Goal: Task Accomplishment & Management: Complete application form

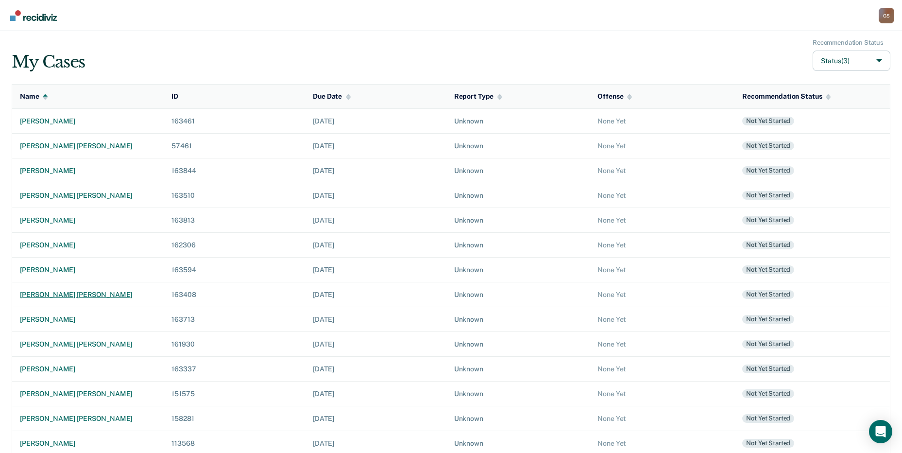
click at [71, 298] on div "[PERSON_NAME] [PERSON_NAME]" at bounding box center [88, 294] width 136 height 8
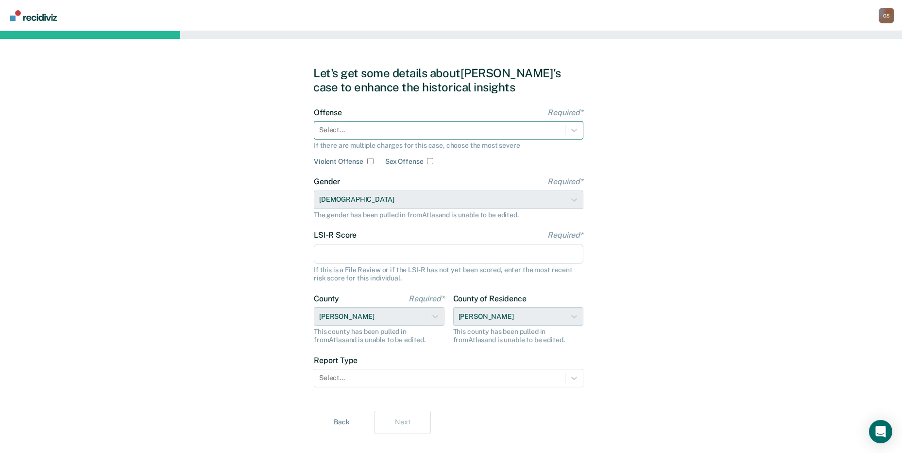
click at [347, 133] on div at bounding box center [439, 130] width 241 height 10
click at [450, 137] on div "Select..." at bounding box center [439, 130] width 251 height 14
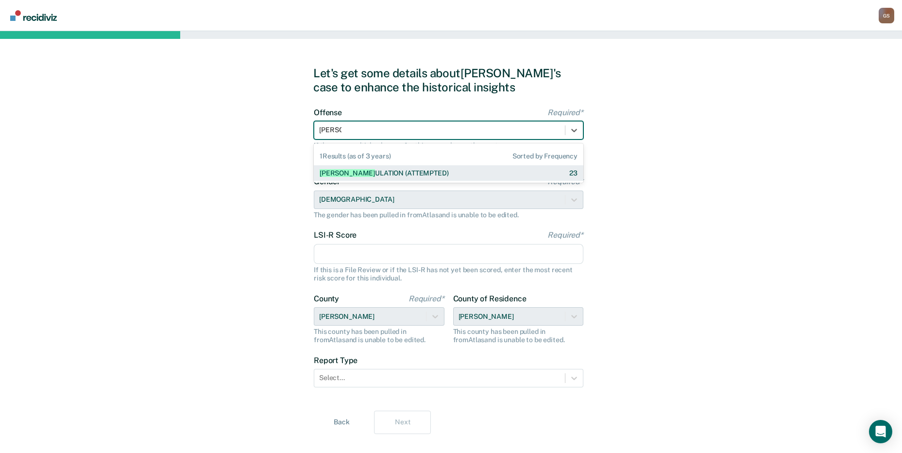
type input "strangu"
click at [408, 169] on div "[PERSON_NAME] (ATTEMPTED)" at bounding box center [370, 173] width 101 height 8
checkbox input "true"
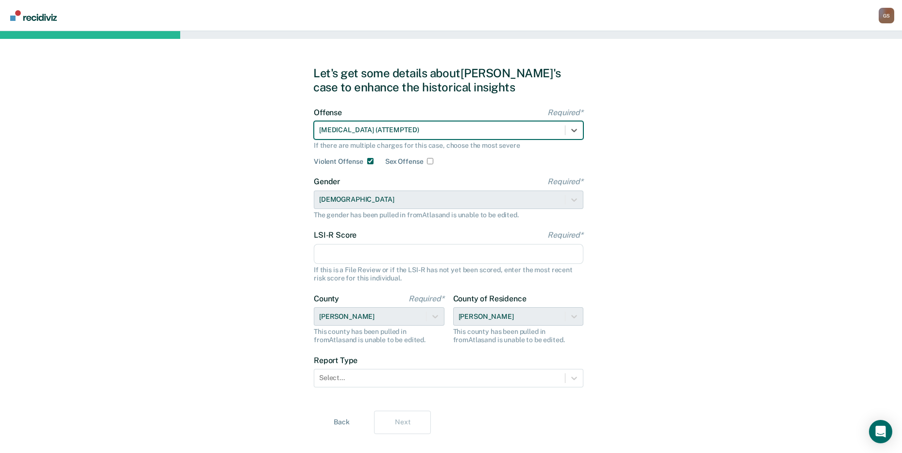
click at [351, 252] on input "LSI-R Score Required*" at bounding box center [448, 254] width 269 height 20
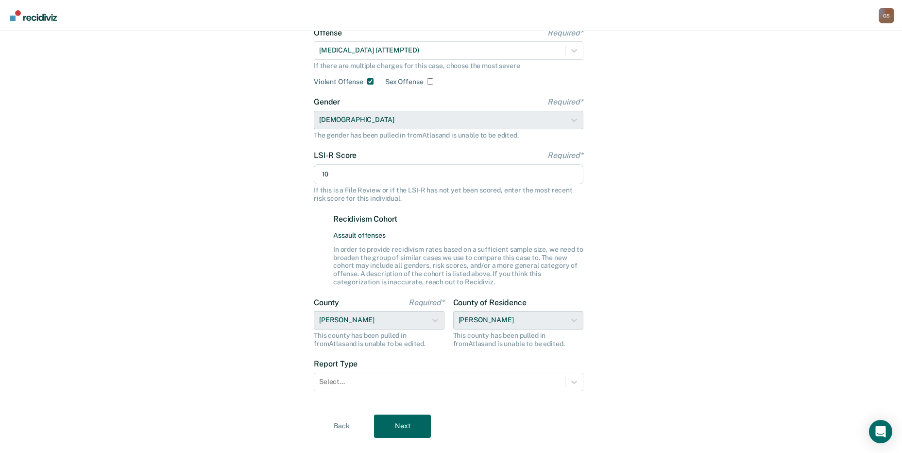
scroll to position [100, 0]
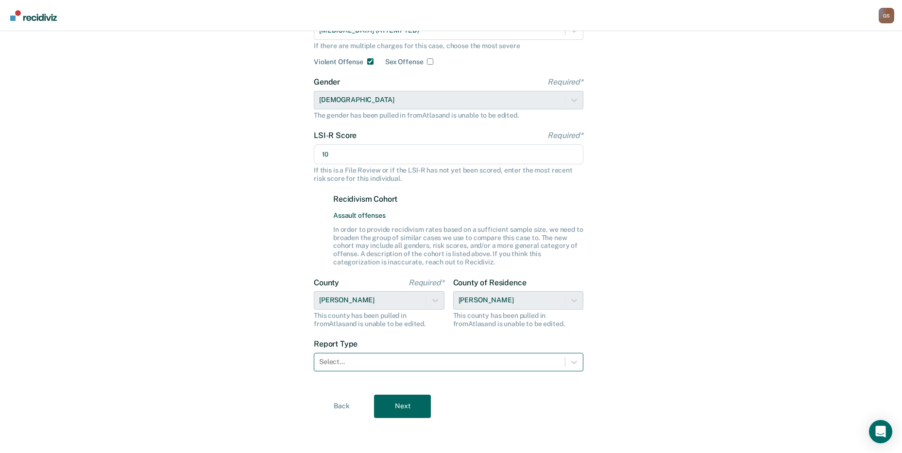
type input "10"
click at [408, 365] on div at bounding box center [439, 361] width 241 height 10
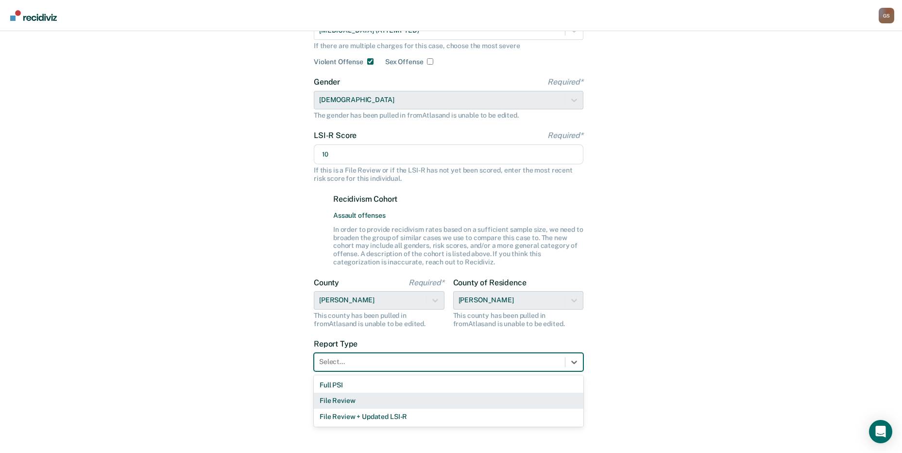
click at [336, 405] on div "File Review" at bounding box center [448, 400] width 269 height 16
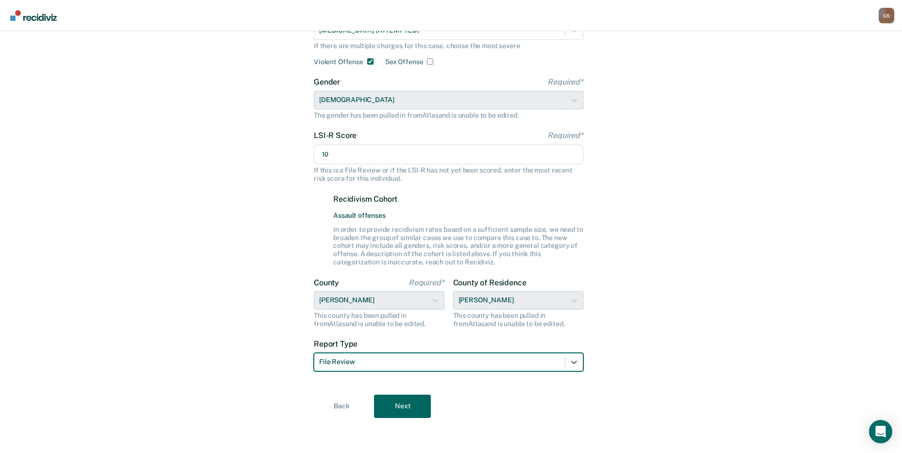
click at [362, 356] on div "File Review" at bounding box center [439, 361] width 251 height 14
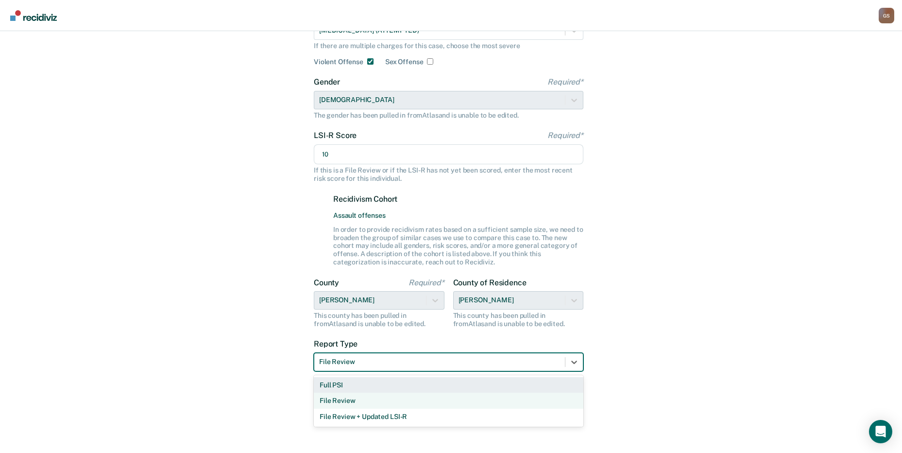
click at [324, 387] on div "Full PSI" at bounding box center [448, 385] width 269 height 16
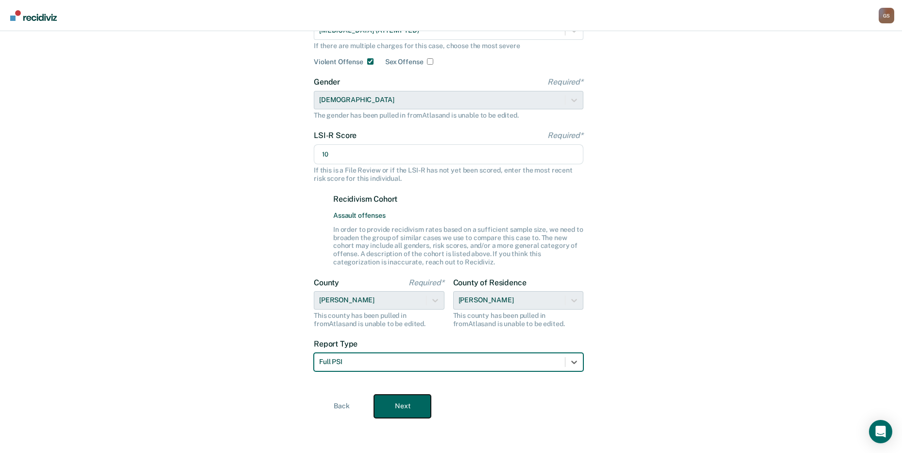
click at [385, 402] on button "Next" at bounding box center [402, 405] width 57 height 23
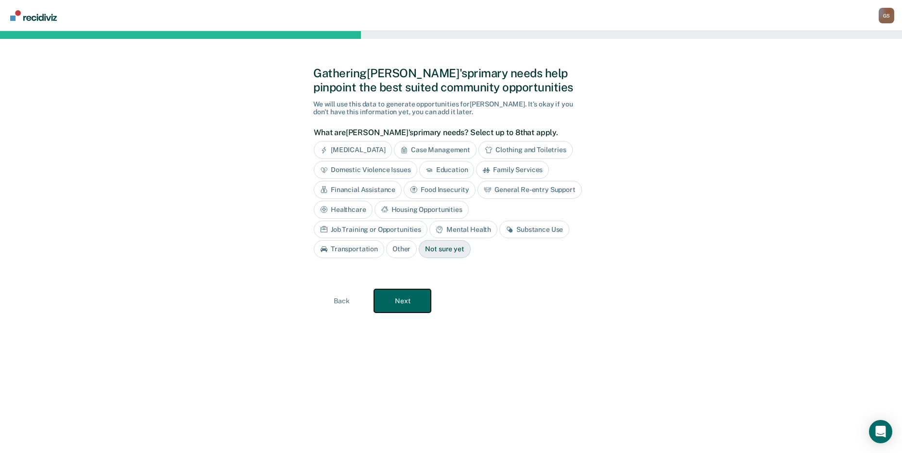
scroll to position [0, 0]
click at [398, 173] on div "Domestic Violence Issues" at bounding box center [369, 170] width 103 height 18
click at [503, 232] on div "Substance Use" at bounding box center [538, 229] width 70 height 18
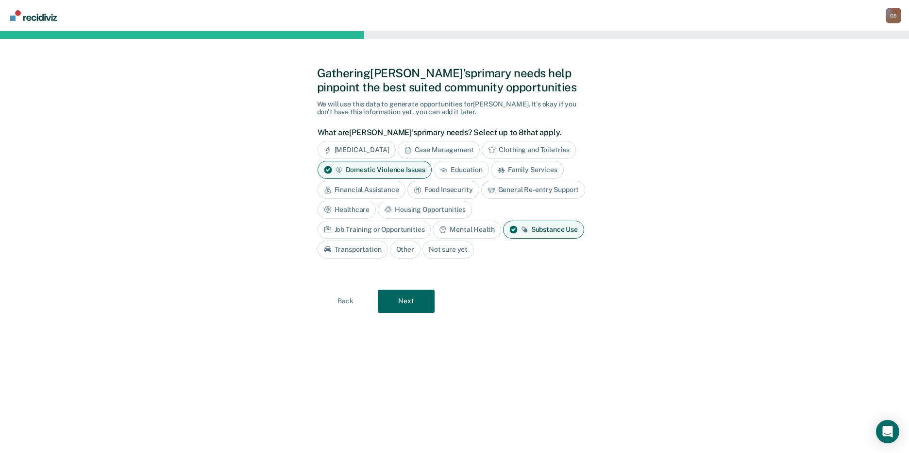
click at [433, 234] on div "Mental Health" at bounding box center [467, 229] width 68 height 18
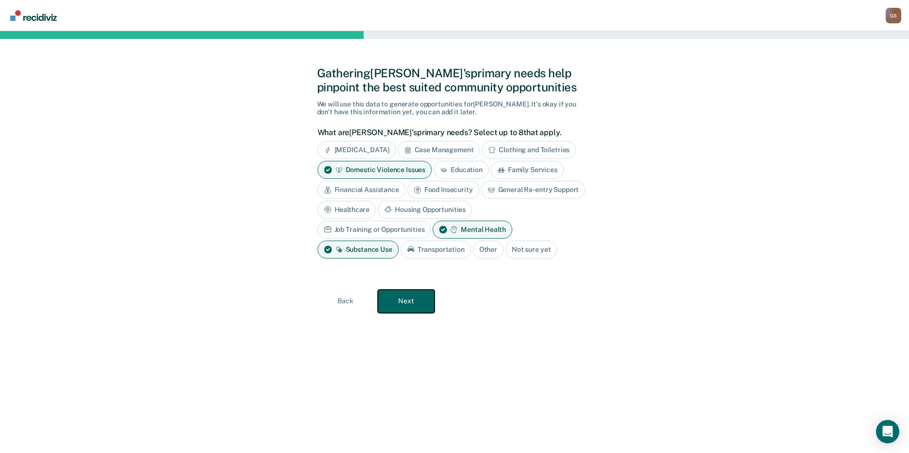
click at [400, 289] on button "Next" at bounding box center [406, 300] width 57 height 23
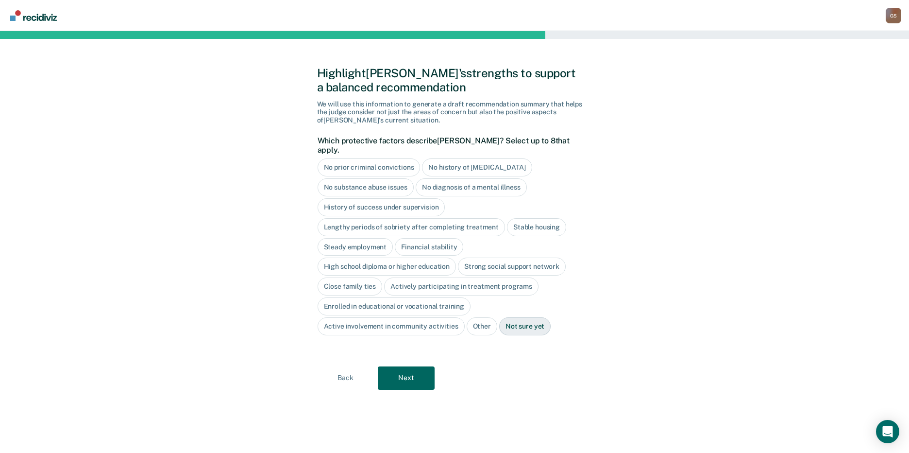
click at [386, 160] on div "No prior criminal convictions" at bounding box center [369, 167] width 103 height 18
click at [543, 219] on div "Stable housing" at bounding box center [536, 227] width 59 height 18
click at [421, 258] on div "High school diploma or higher education" at bounding box center [387, 267] width 139 height 18
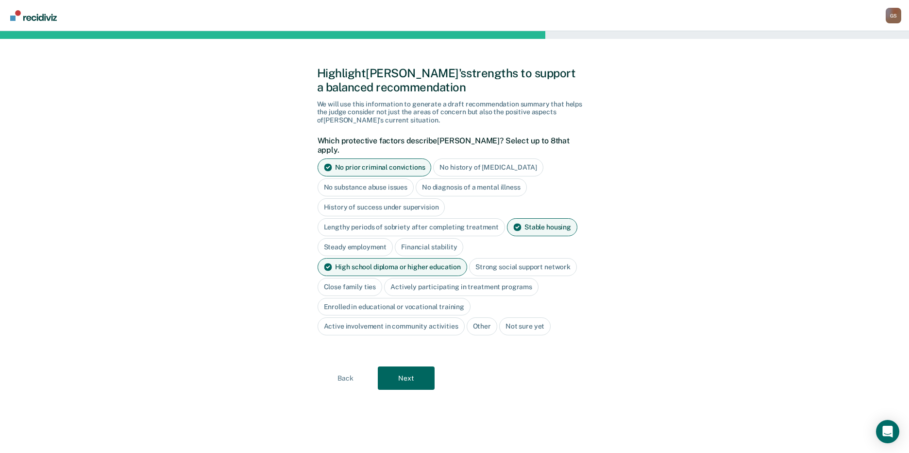
click at [504, 258] on div "Strong social support network" at bounding box center [523, 267] width 108 height 18
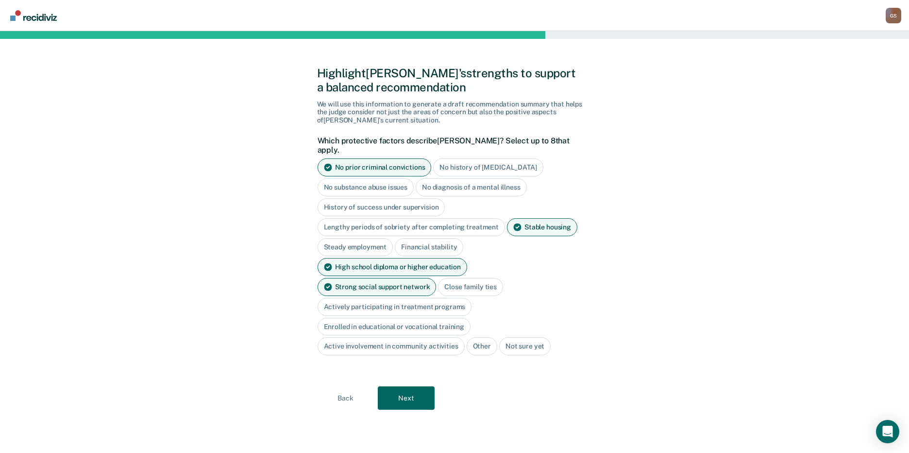
click at [438, 286] on div "Close family ties" at bounding box center [470, 287] width 65 height 18
click at [437, 278] on div "Strong social support network" at bounding box center [377, 287] width 119 height 18
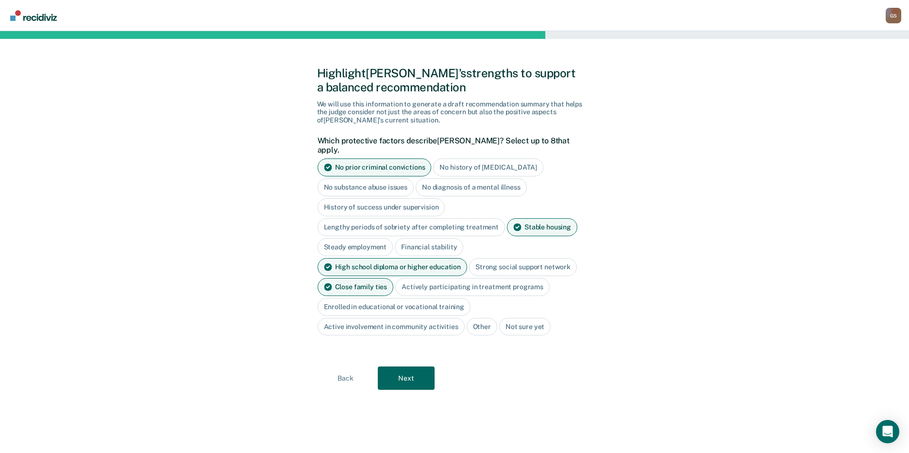
click at [469, 278] on div "Actively participating in treatment programs" at bounding box center [472, 287] width 154 height 18
click at [499, 258] on div "Strong social support network" at bounding box center [523, 267] width 108 height 18
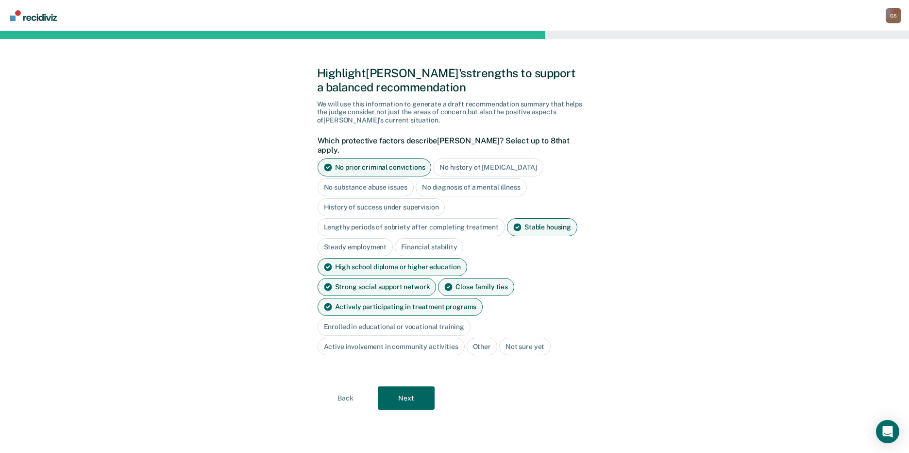
click at [490, 158] on div "No history of [MEDICAL_DATA]" at bounding box center [488, 167] width 110 height 18
click at [481, 164] on div "No history of [MEDICAL_DATA]" at bounding box center [493, 167] width 121 height 18
click at [421, 386] on button "Next" at bounding box center [406, 397] width 57 height 23
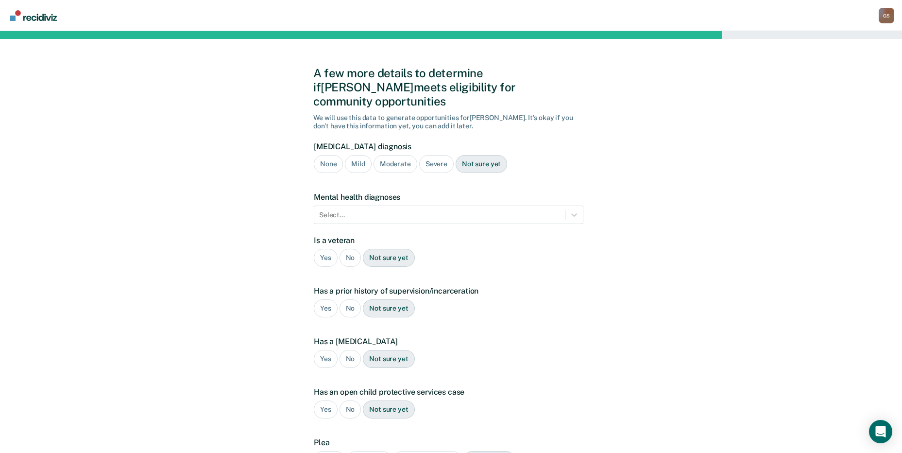
click at [437, 155] on div "Severe" at bounding box center [436, 164] width 34 height 18
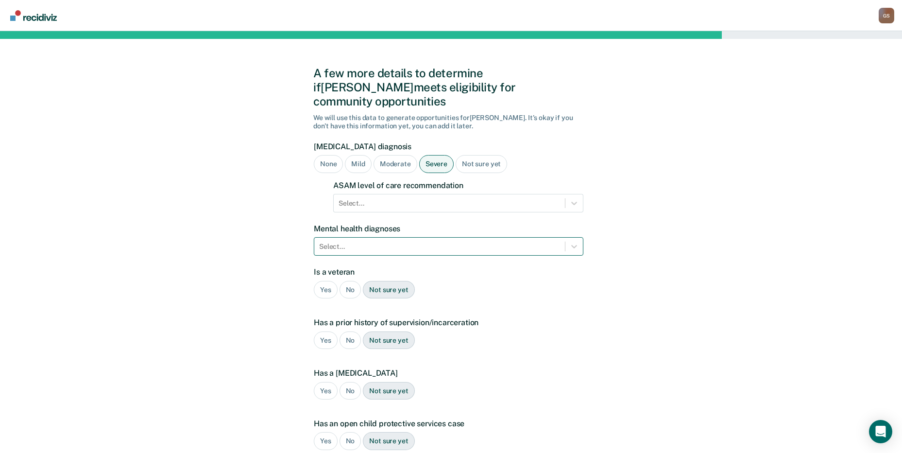
click at [400, 241] on div at bounding box center [439, 246] width 241 height 10
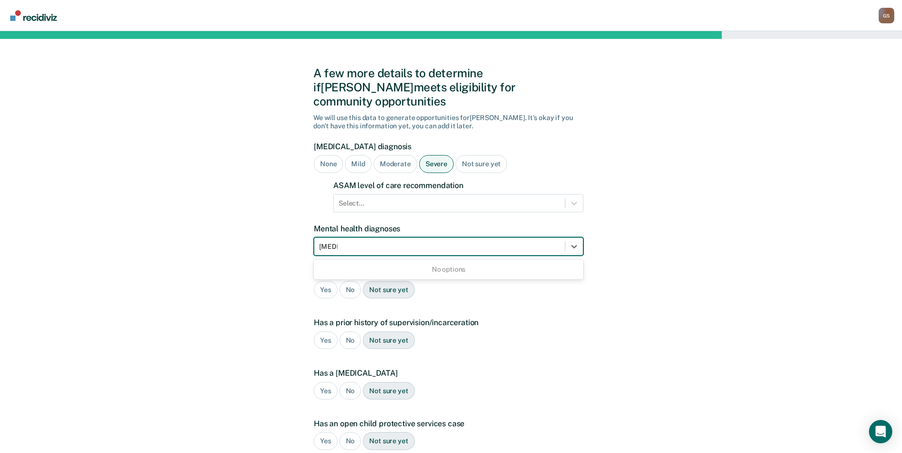
type input "[MEDICAL_DATA]"
click at [609, 232] on div "A few more details to determine if [PERSON_NAME] meets eligibility for communit…" at bounding box center [451, 310] width 902 height 558
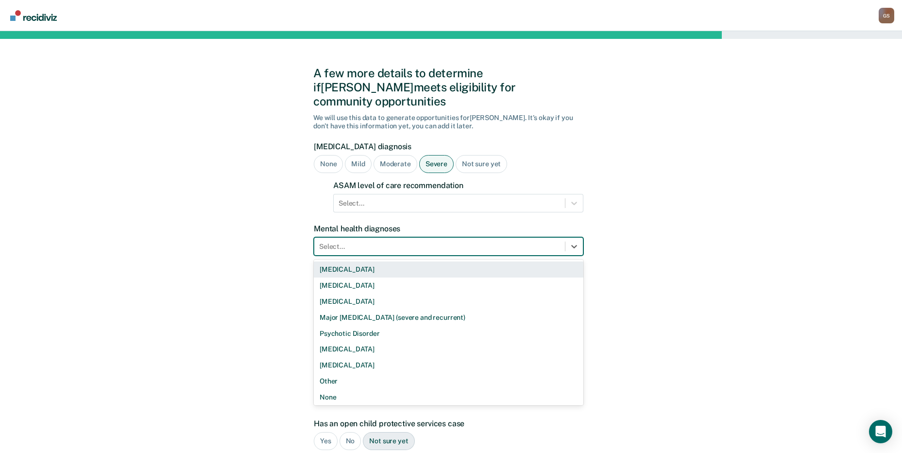
click at [469, 239] on div "Select..." at bounding box center [439, 246] width 251 height 14
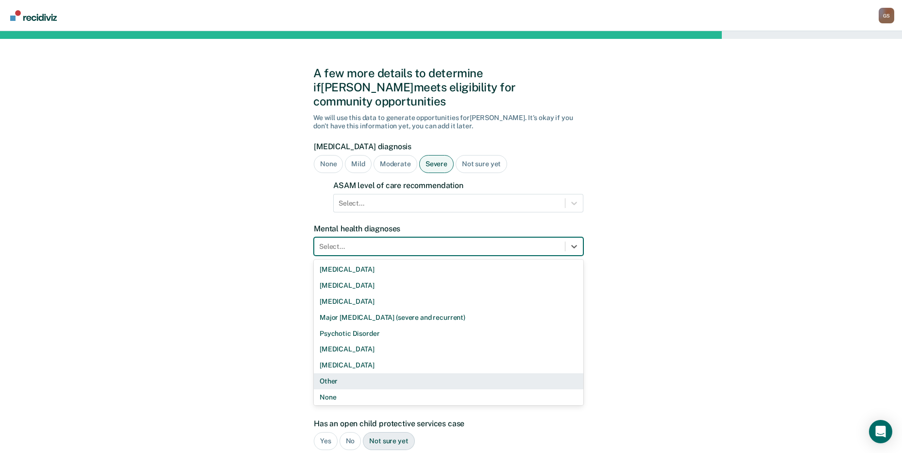
click at [335, 373] on div "Other" at bounding box center [448, 381] width 269 height 16
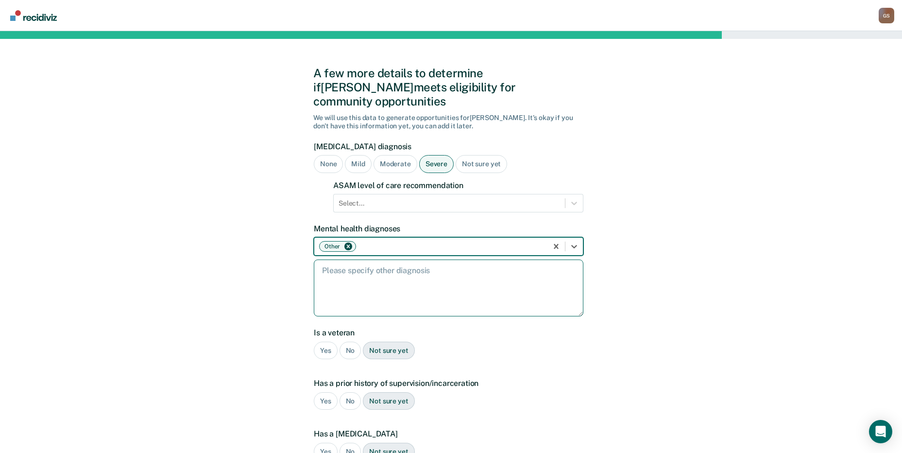
click at [377, 276] on textarea at bounding box center [448, 287] width 269 height 57
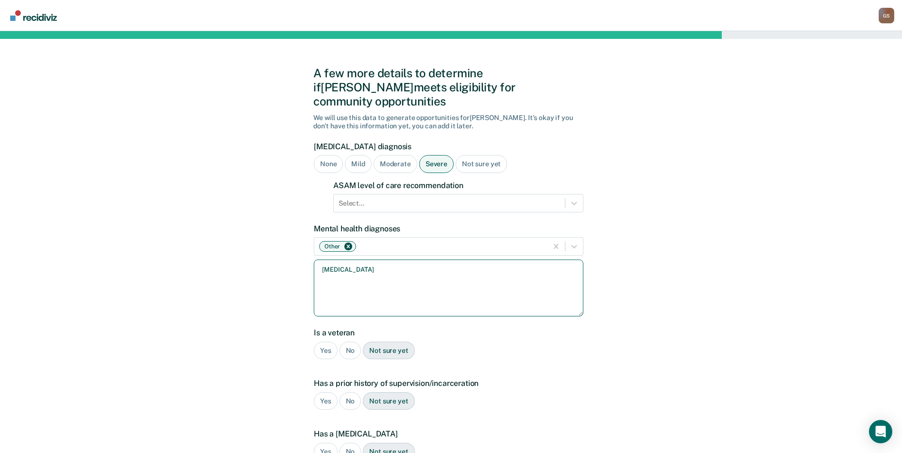
type textarea "[MEDICAL_DATA]"
click at [328, 341] on div "Yes" at bounding box center [326, 350] width 24 height 18
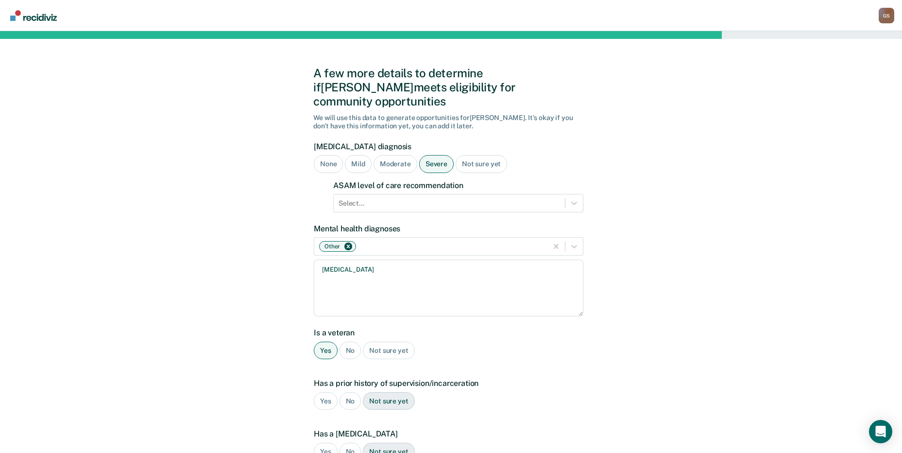
click at [349, 392] on div "No" at bounding box center [350, 401] width 22 height 18
click at [348, 442] on div "No" at bounding box center [350, 451] width 22 height 18
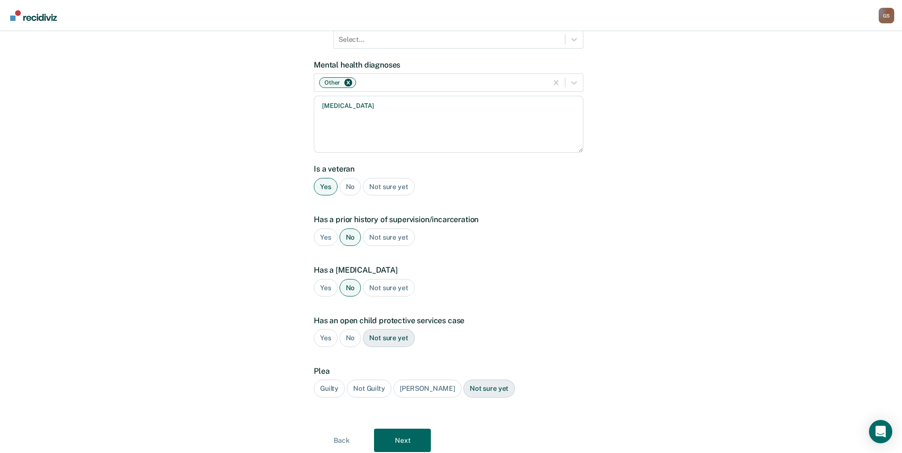
scroll to position [184, 0]
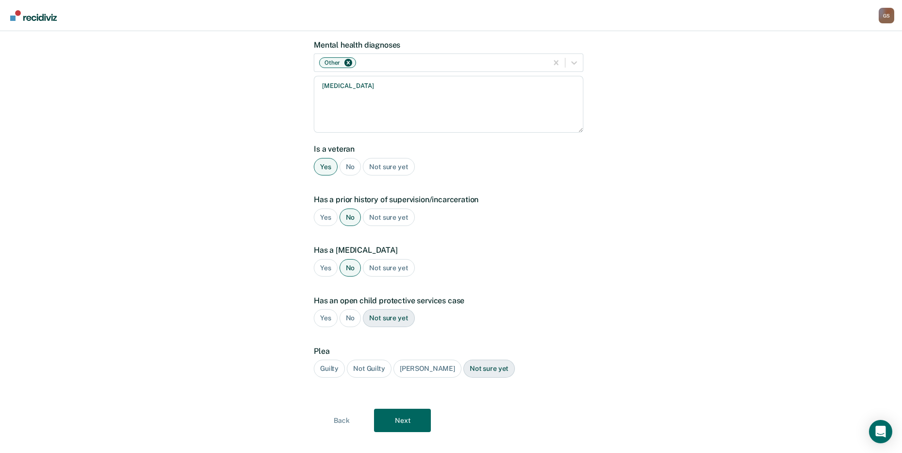
click at [347, 309] on div "No" at bounding box center [350, 318] width 22 height 18
click at [320, 367] on div "Plea Guilty Not Guilty [PERSON_NAME] Not sure yet" at bounding box center [448, 365] width 269 height 39
click at [335, 359] on div "Guilty" at bounding box center [329, 368] width 31 height 18
click at [394, 408] on button "Next" at bounding box center [402, 419] width 57 height 23
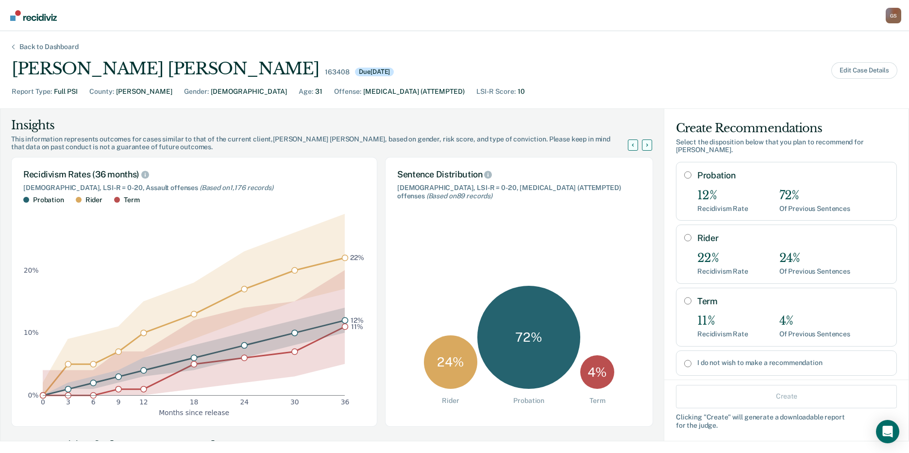
click at [798, 252] on div "24%" at bounding box center [814, 258] width 71 height 14
radio input "true"
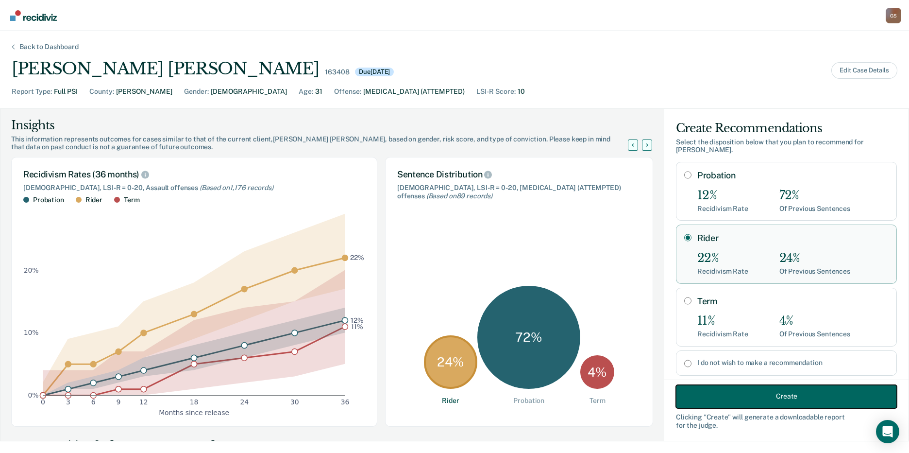
click at [723, 399] on button "Create" at bounding box center [786, 395] width 221 height 23
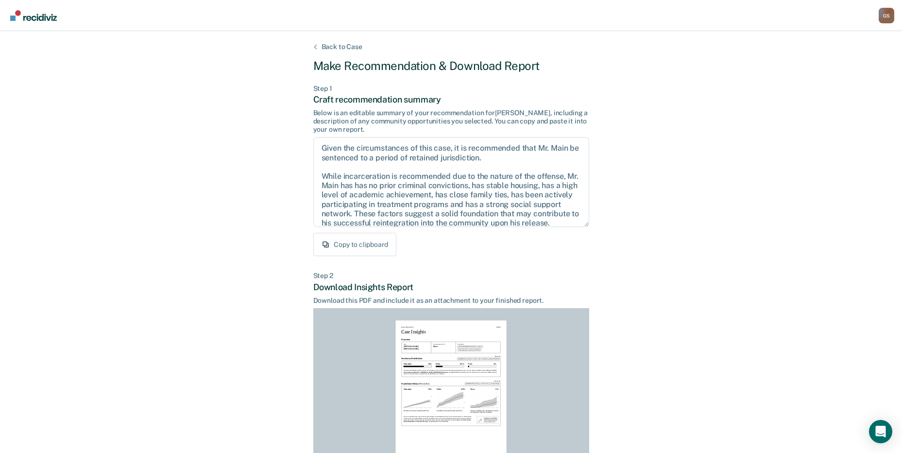
scroll to position [101, 0]
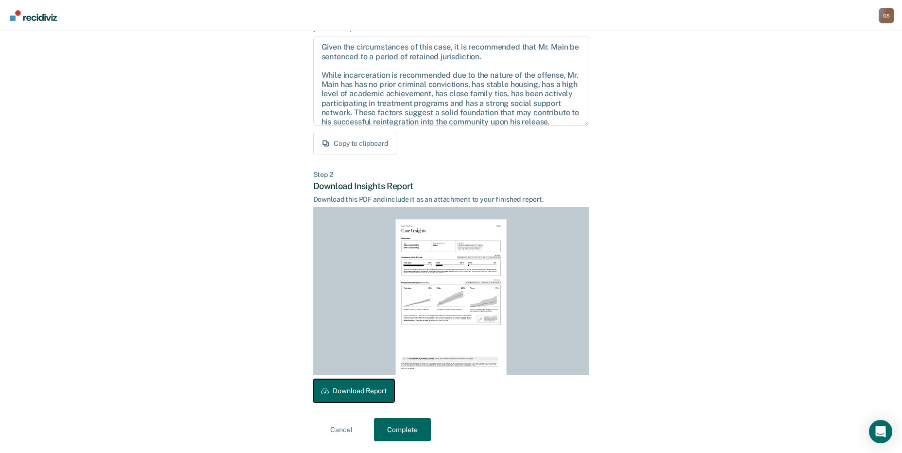
click at [357, 391] on button "Download Report" at bounding box center [353, 390] width 81 height 23
click at [396, 424] on button "Complete" at bounding box center [402, 429] width 57 height 23
